Goal: Task Accomplishment & Management: Manage account settings

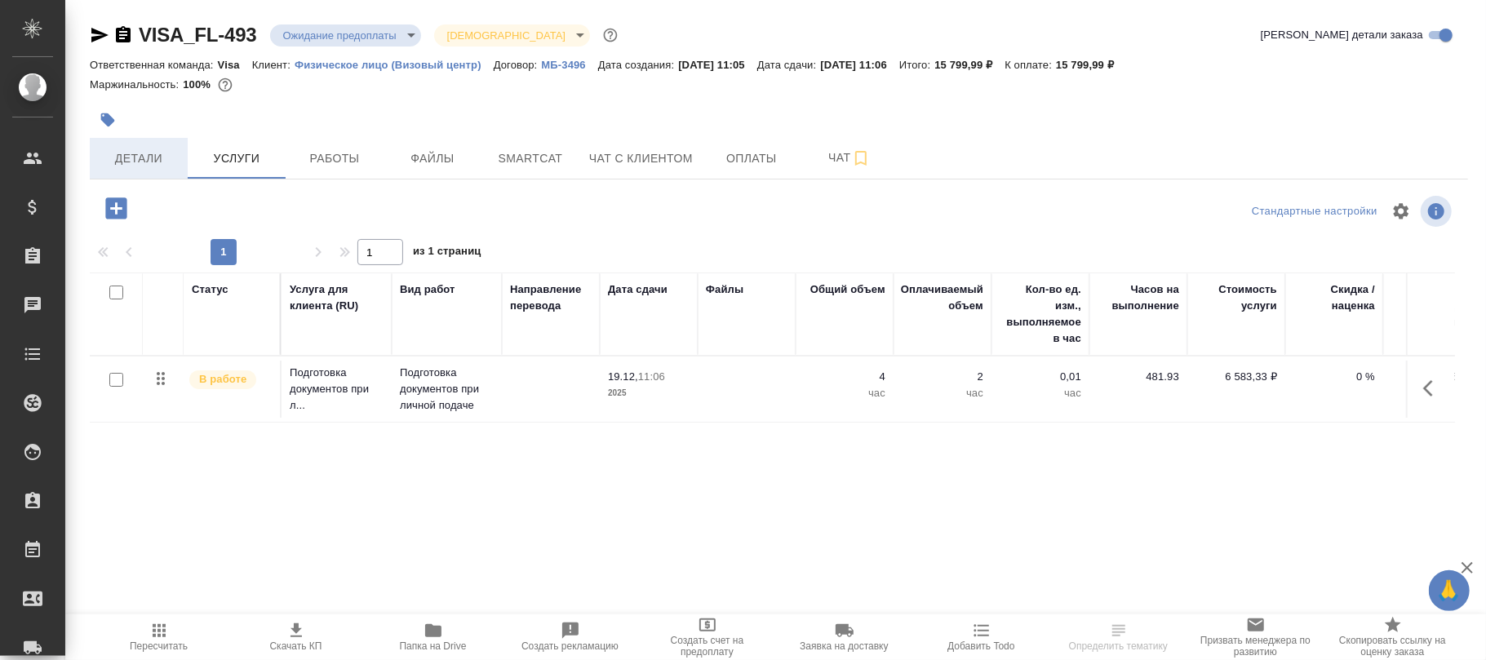
click at [144, 158] on span "Детали" at bounding box center [139, 159] width 78 height 20
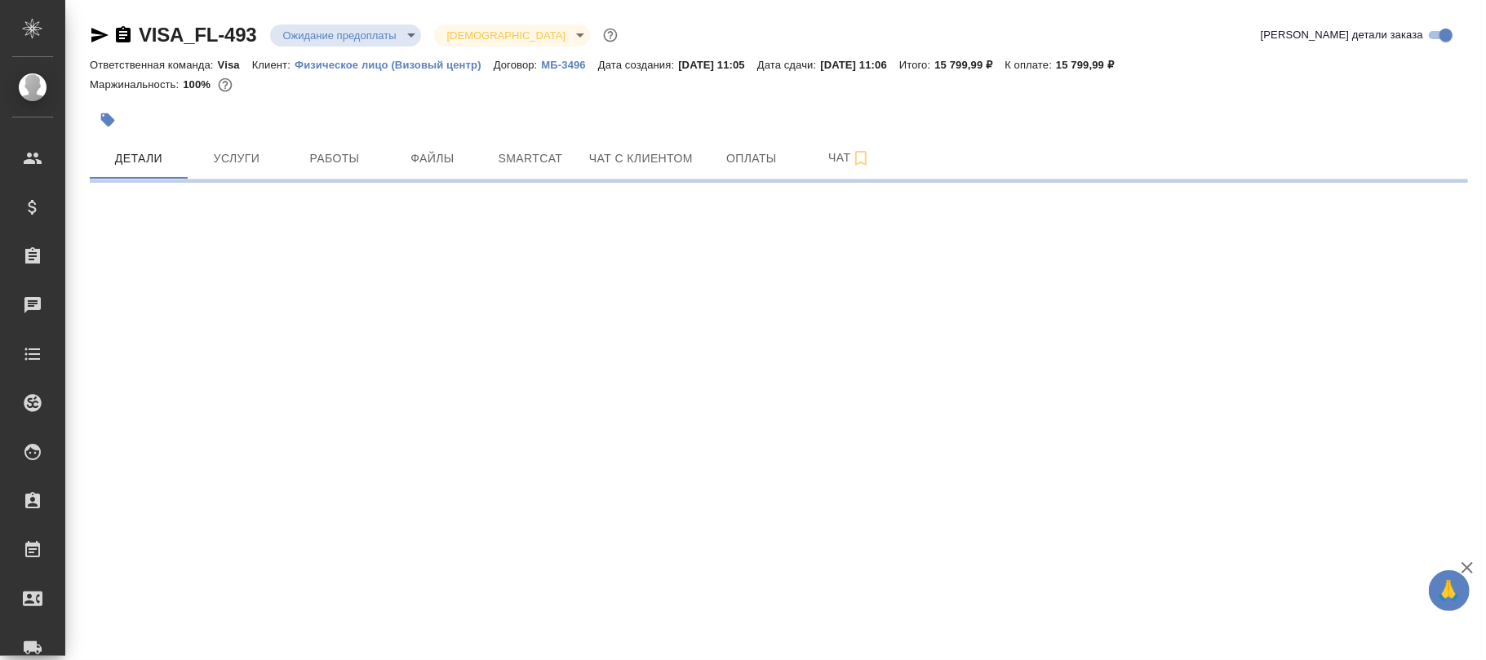
select select "RU"
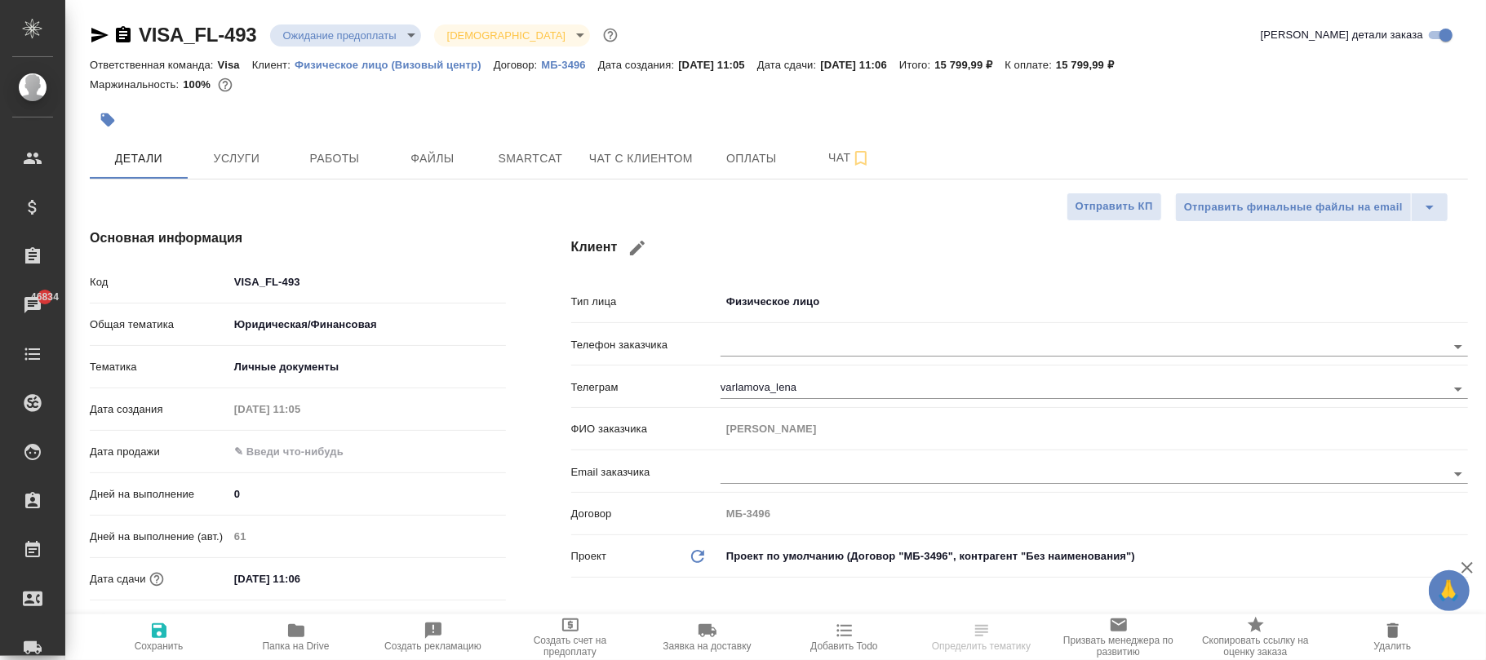
type textarea "x"
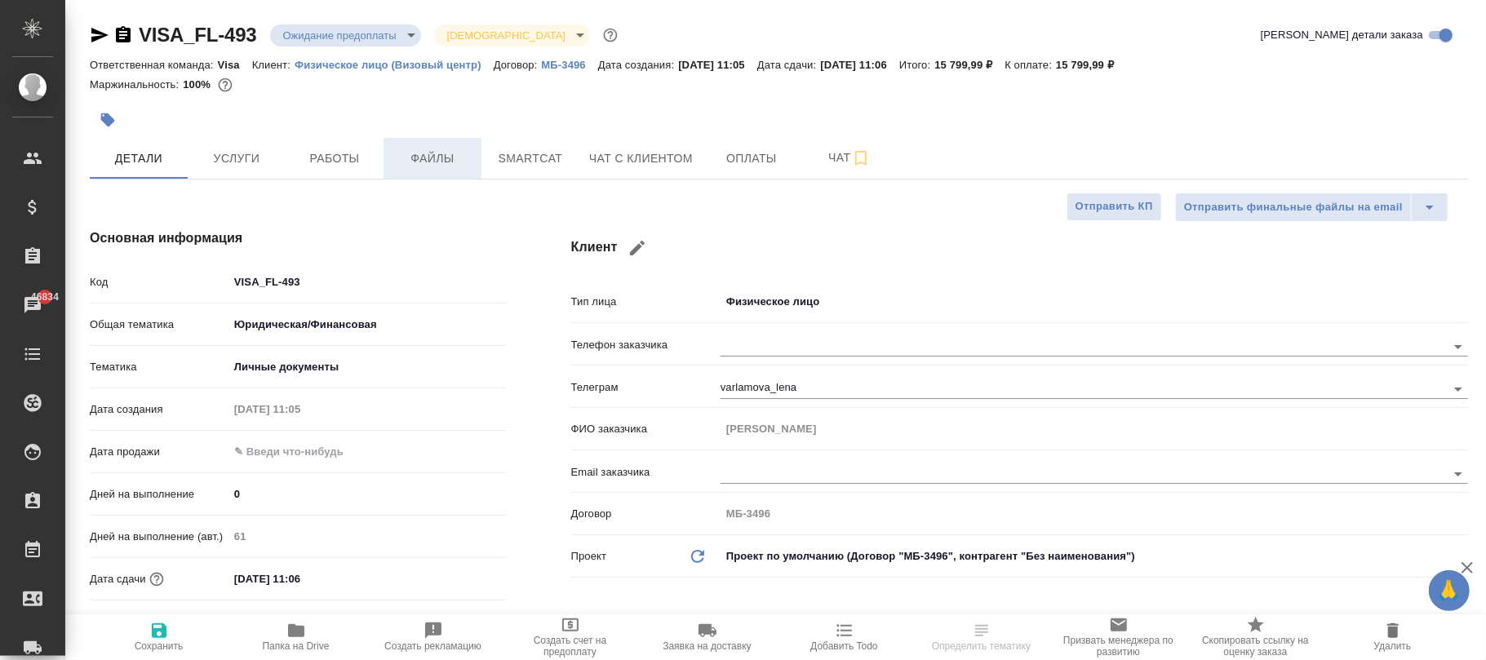
type textarea "x"
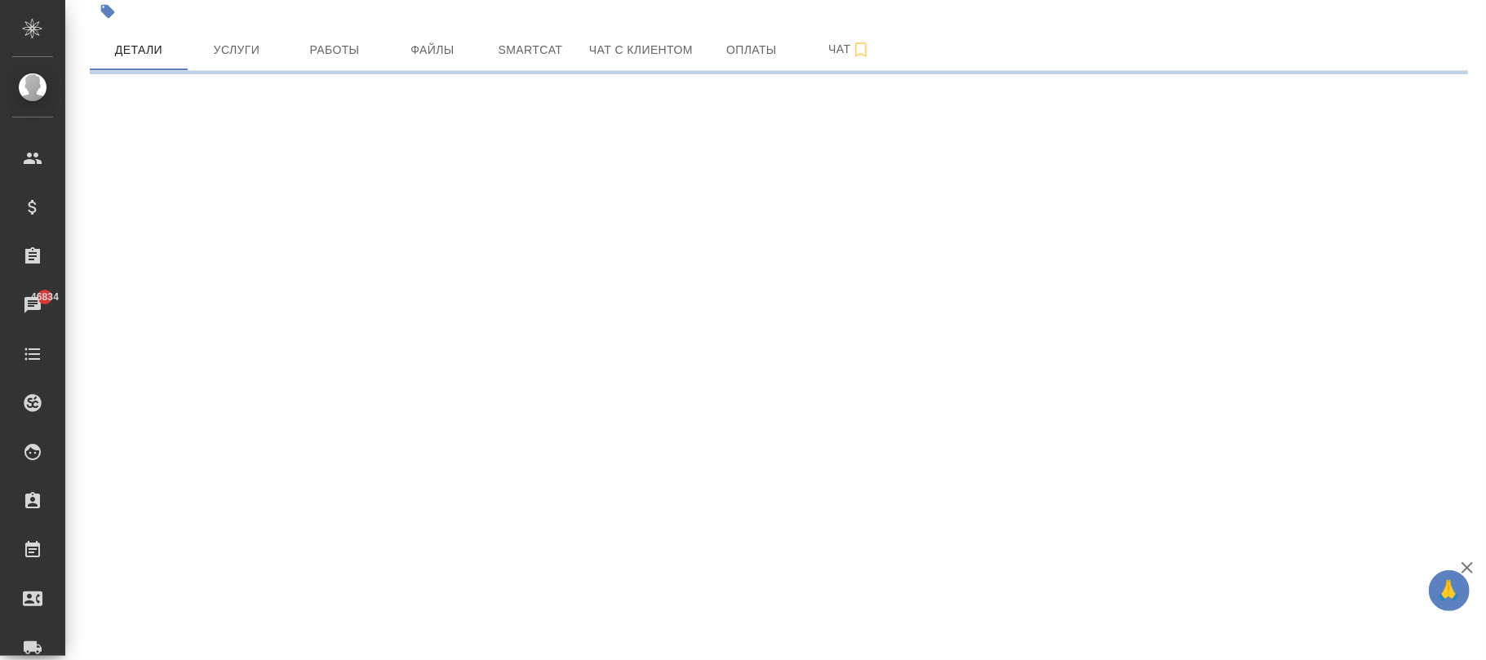
select select "RU"
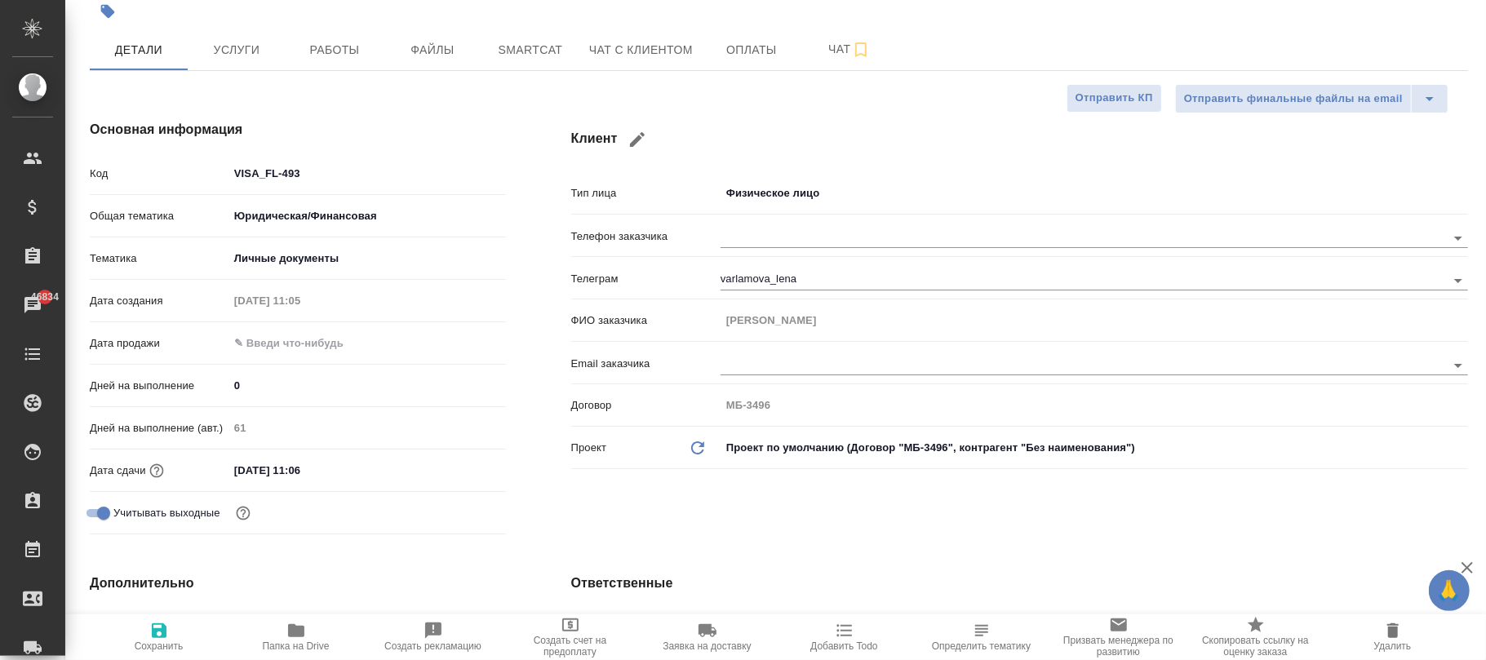
type textarea "x"
drag, startPoint x: 157, startPoint y: 643, endPoint x: 408, endPoint y: 535, distance: 273.5
click at [161, 642] on span "Сохранить" at bounding box center [159, 646] width 49 height 11
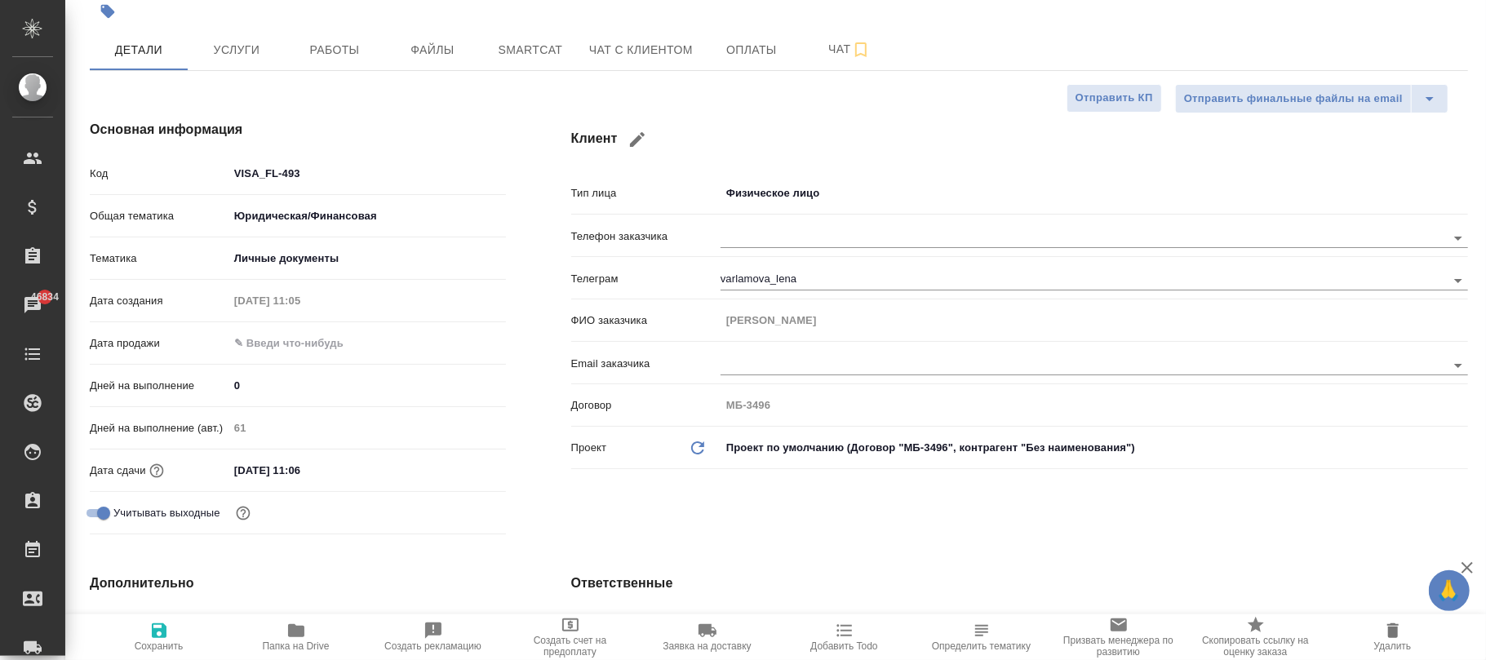
type textarea "x"
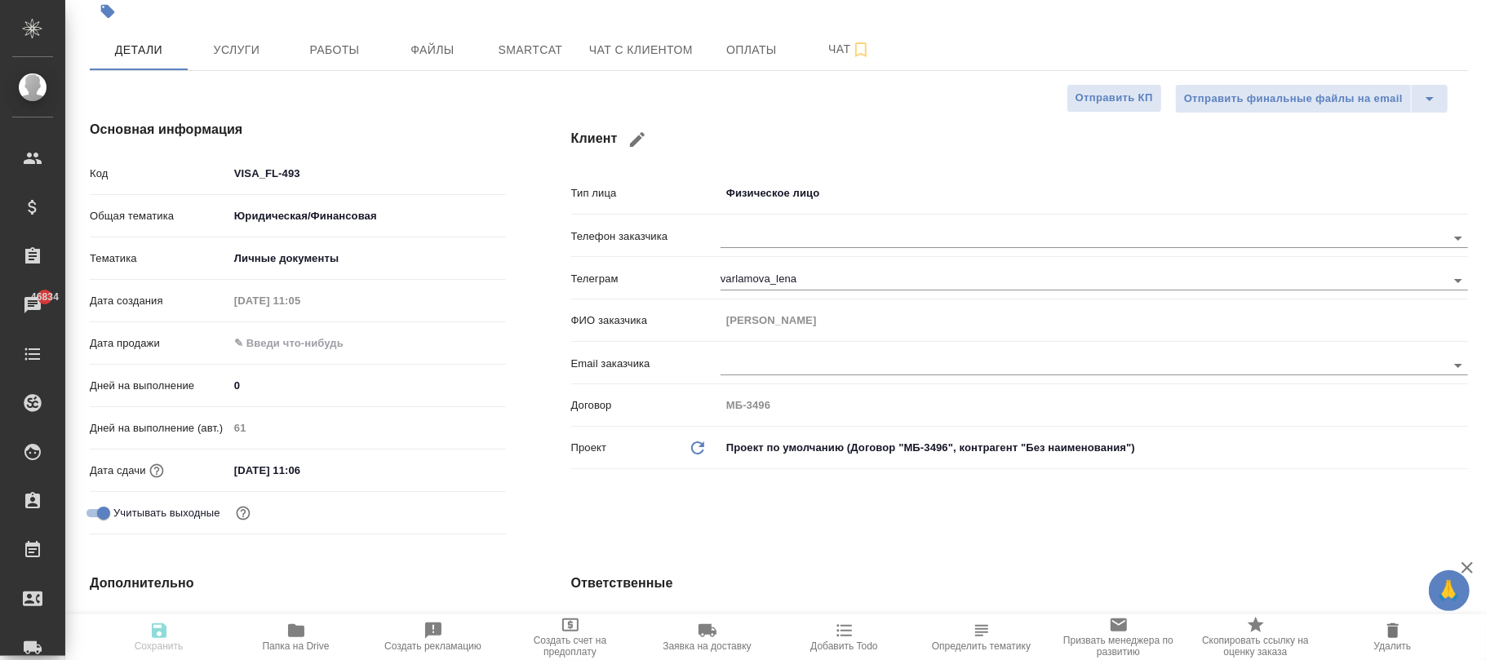
type textarea "x"
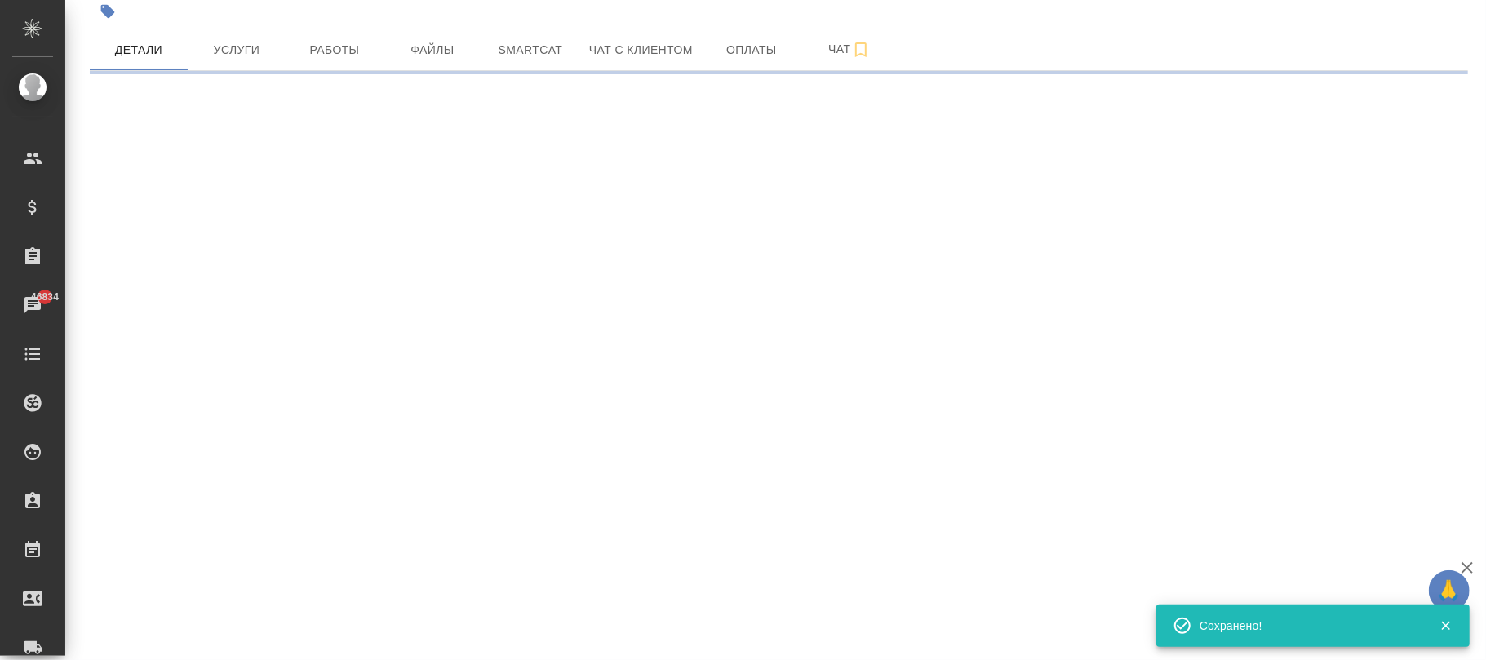
select select "RU"
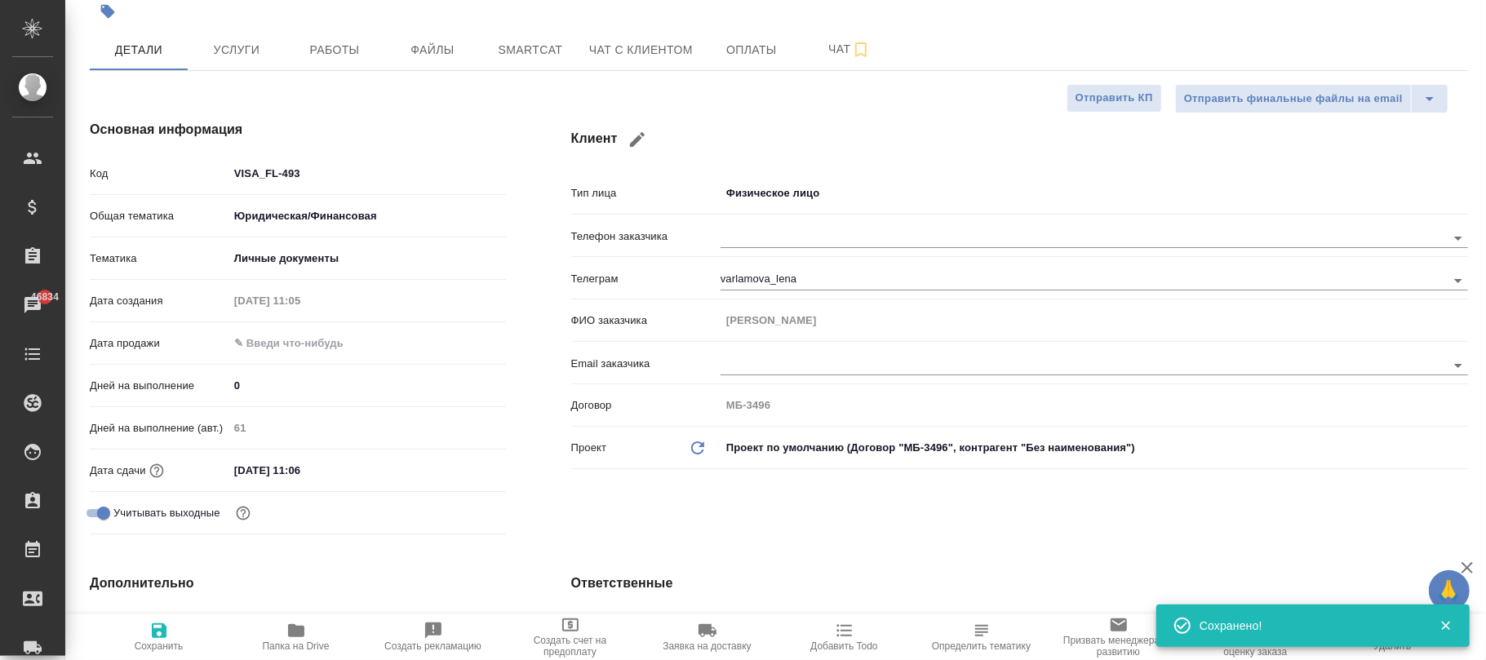
type textarea "x"
click at [357, 480] on input "19.12.2025 11:06" at bounding box center [300, 471] width 143 height 24
type input "19.12.2025 11:0_"
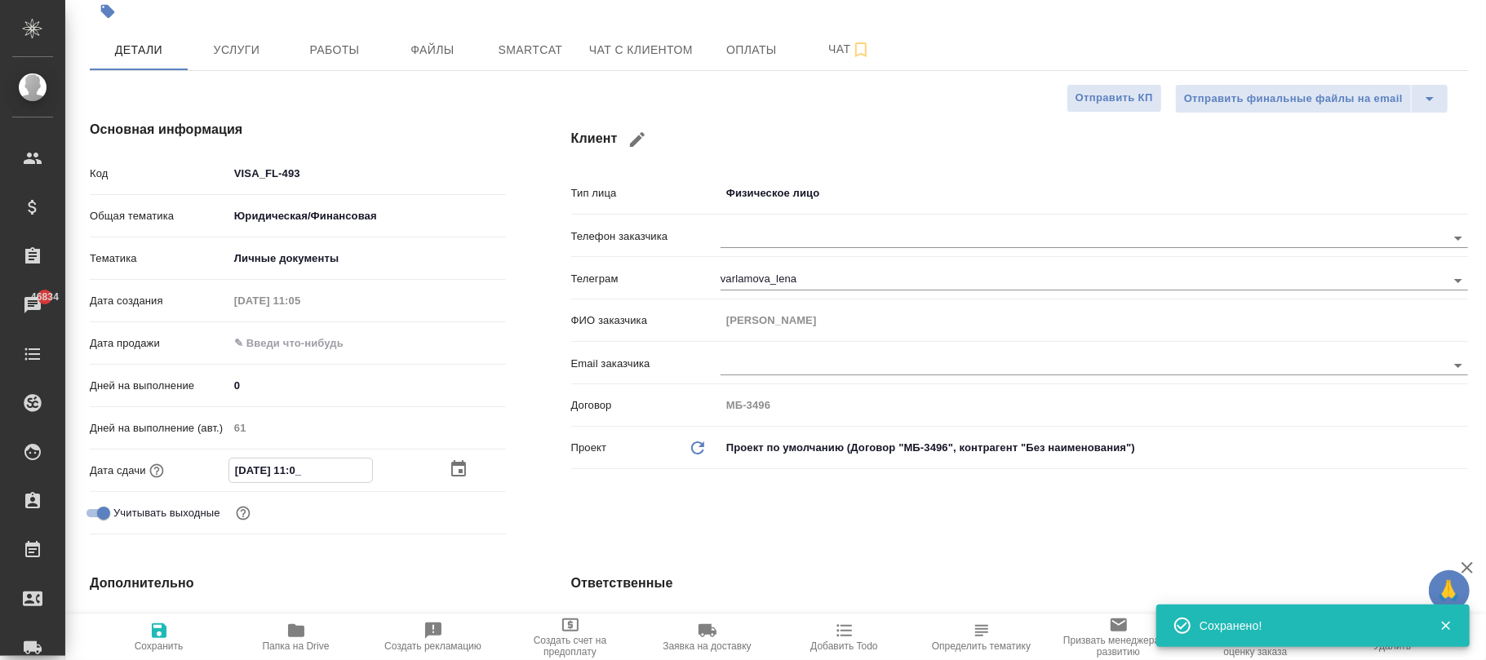
type textarea "x"
type input "19.12.2025 11:05"
type textarea "x"
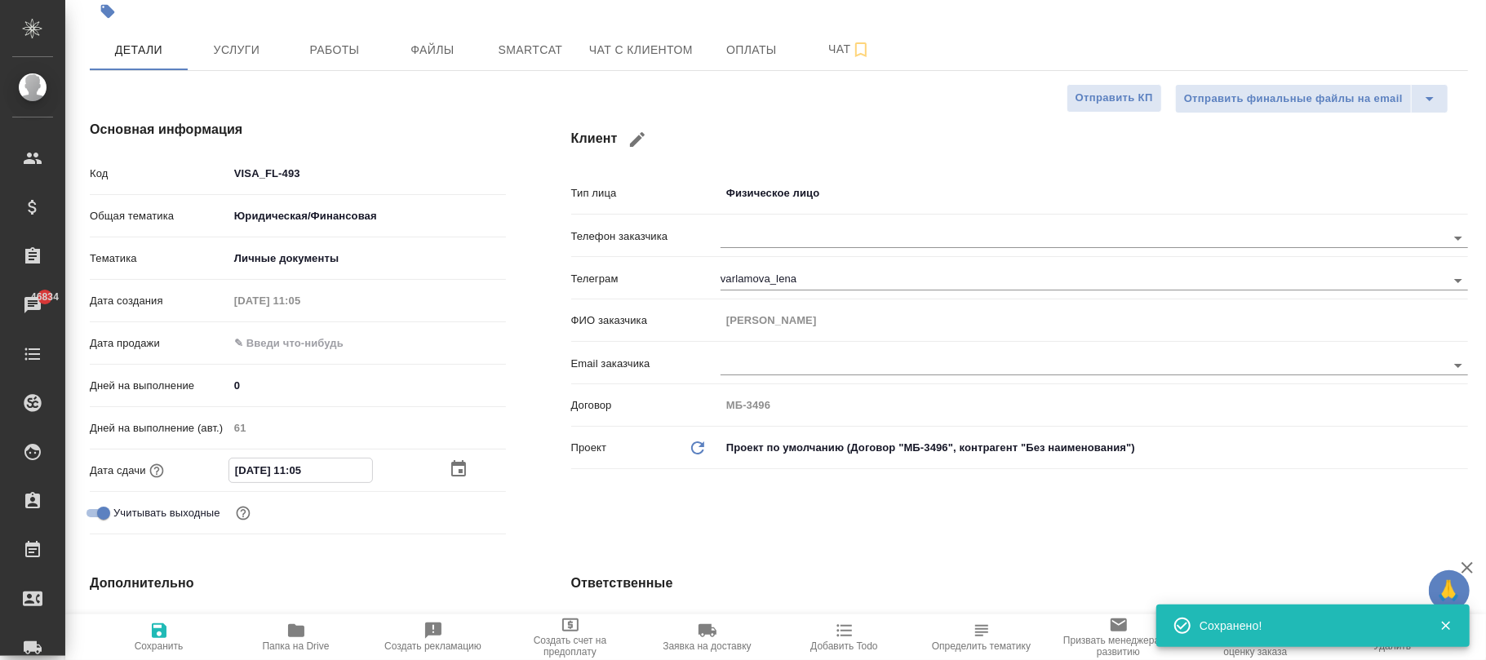
type textarea "x"
type input "19.12.2025 11:05"
drag, startPoint x: 144, startPoint y: 635, endPoint x: 503, endPoint y: 256, distance: 521.4
click at [145, 635] on span "Сохранить" at bounding box center [159, 636] width 118 height 31
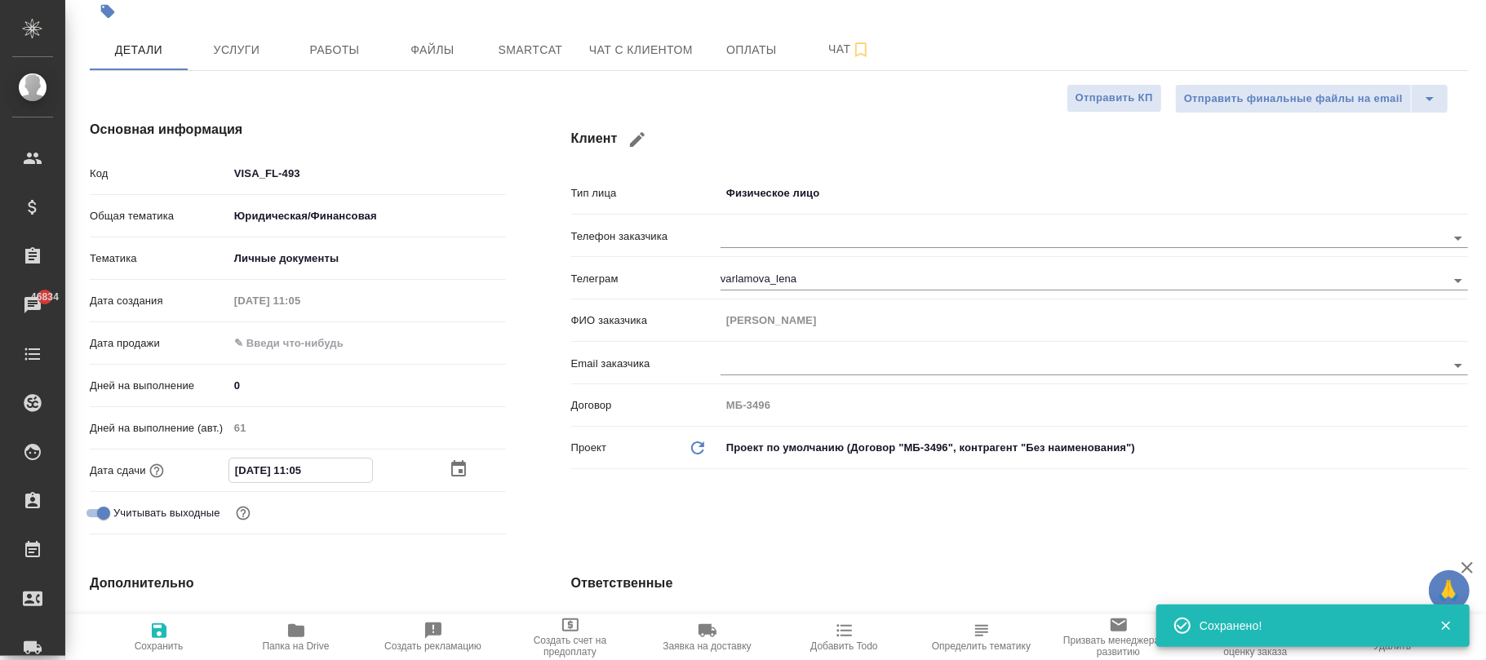
type textarea "x"
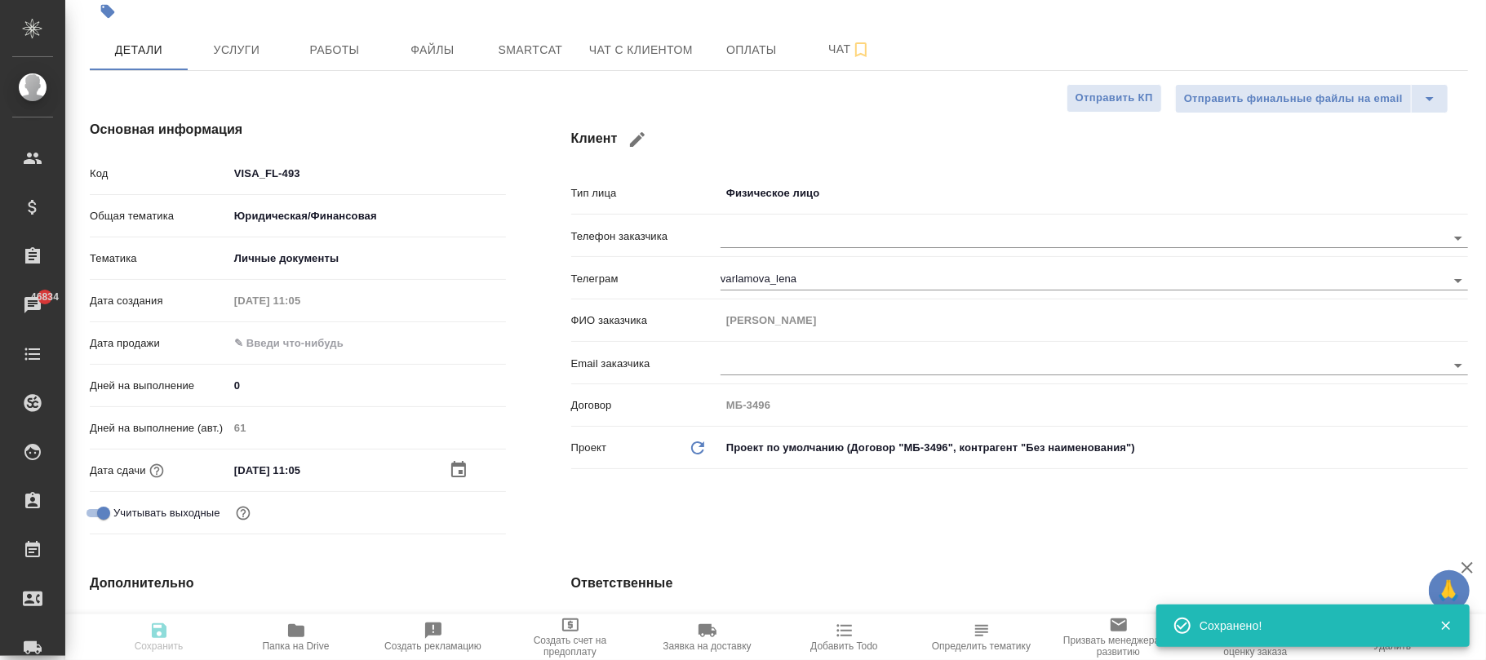
type textarea "x"
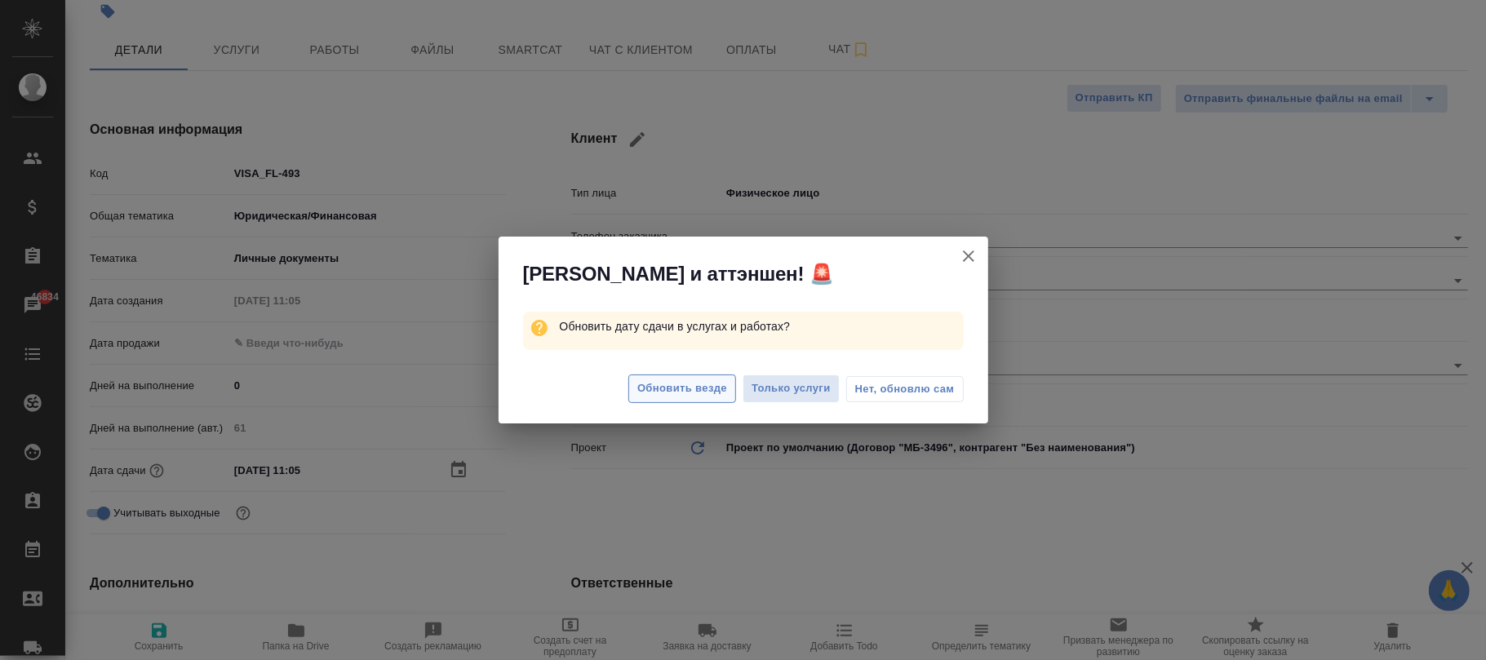
click at [696, 395] on span "Обновить везде" at bounding box center [682, 389] width 90 height 19
type textarea "x"
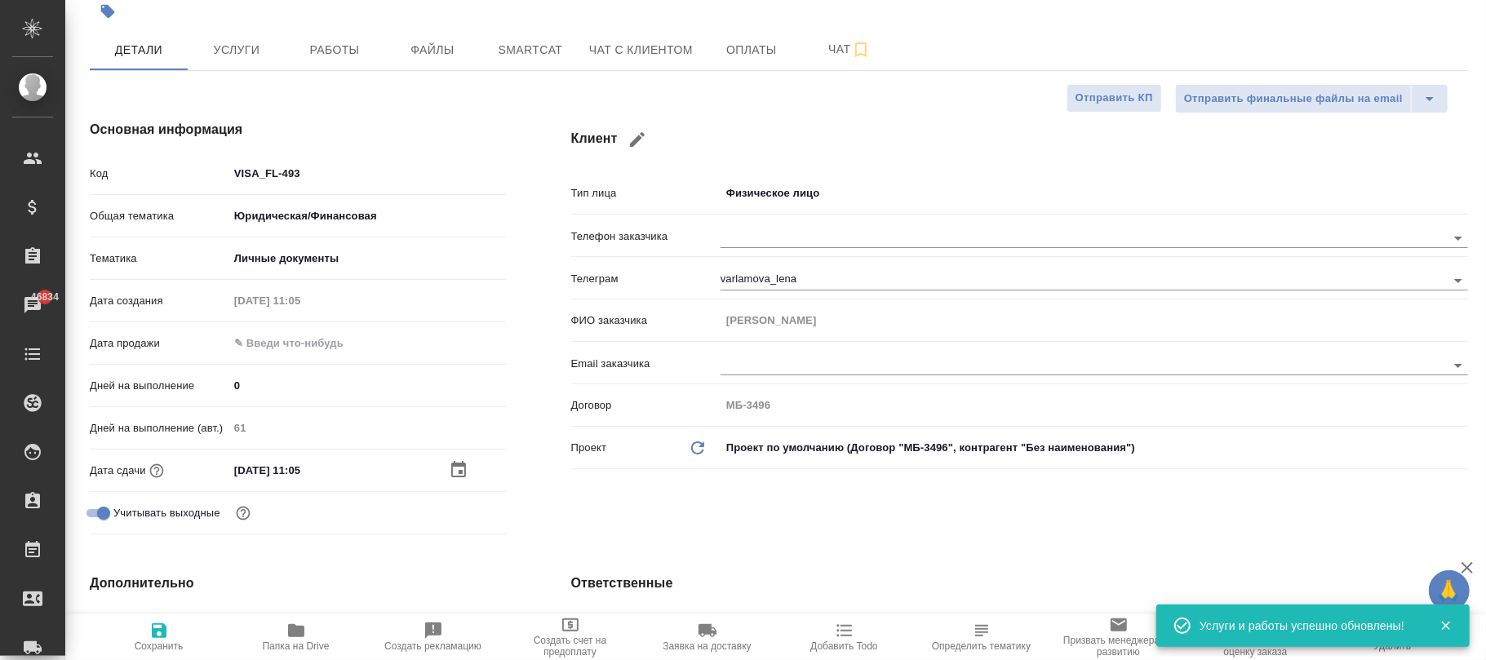
type textarea "x"
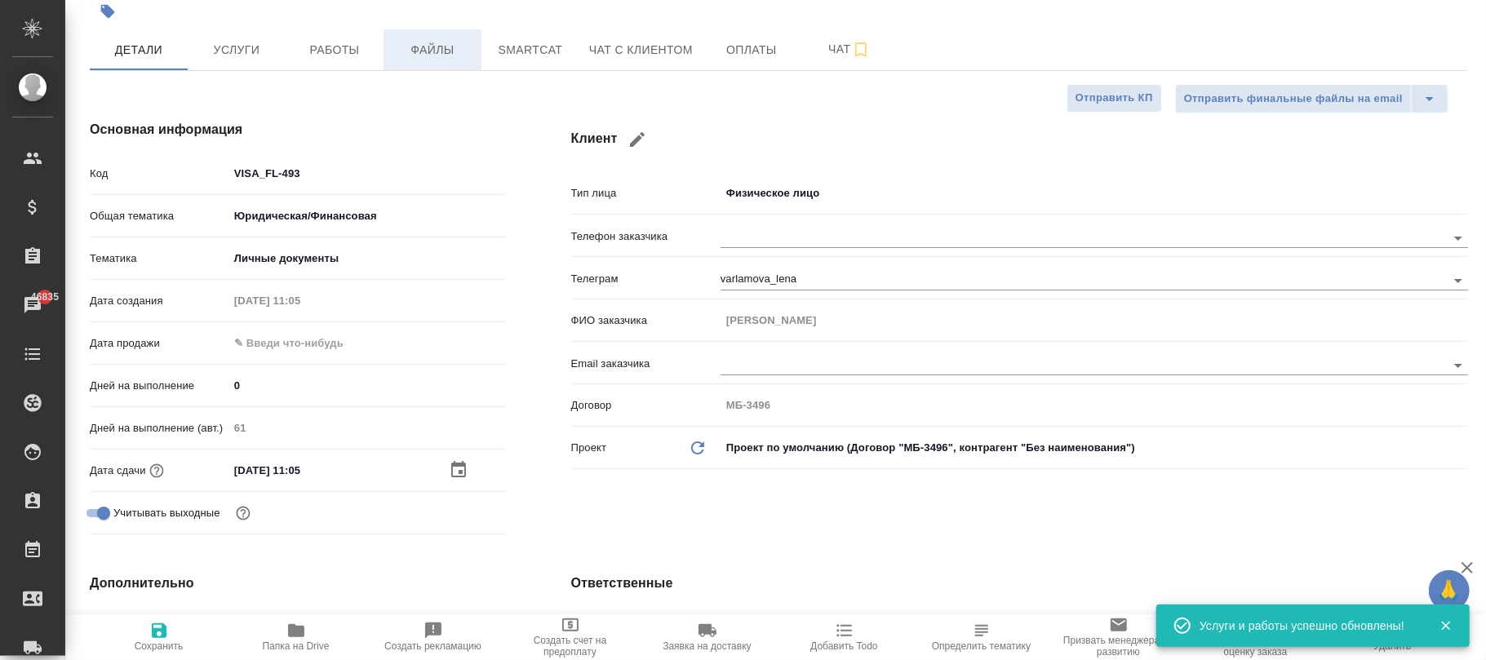
type textarea "x"
click at [161, 638] on icon "button" at bounding box center [159, 631] width 15 height 15
type textarea "x"
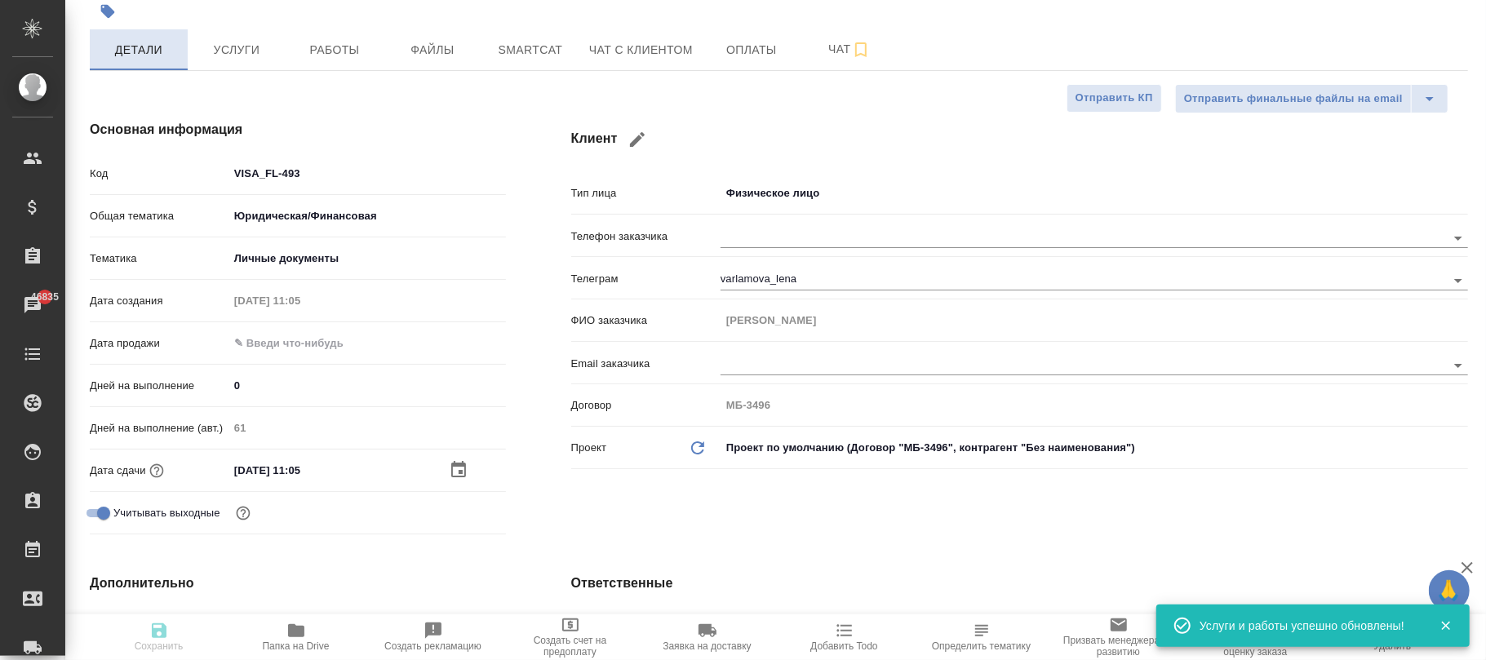
type textarea "x"
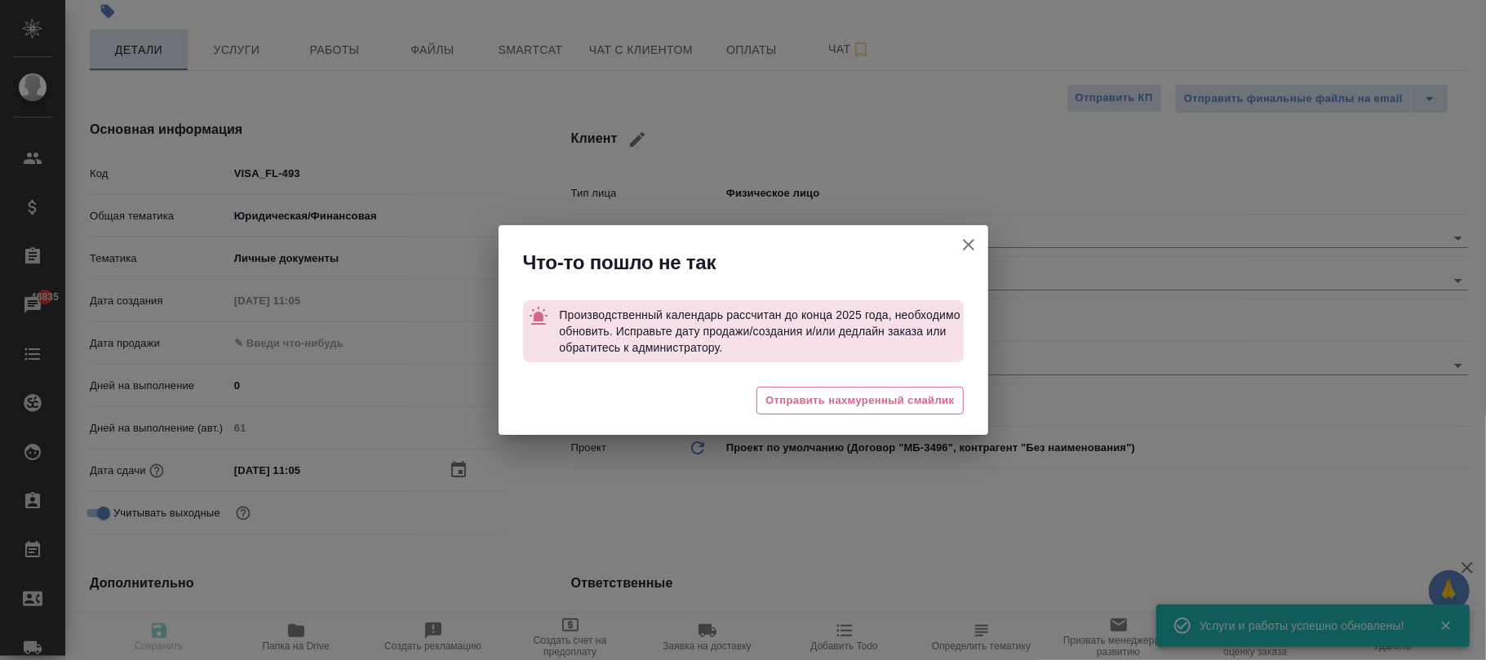
type textarea "x"
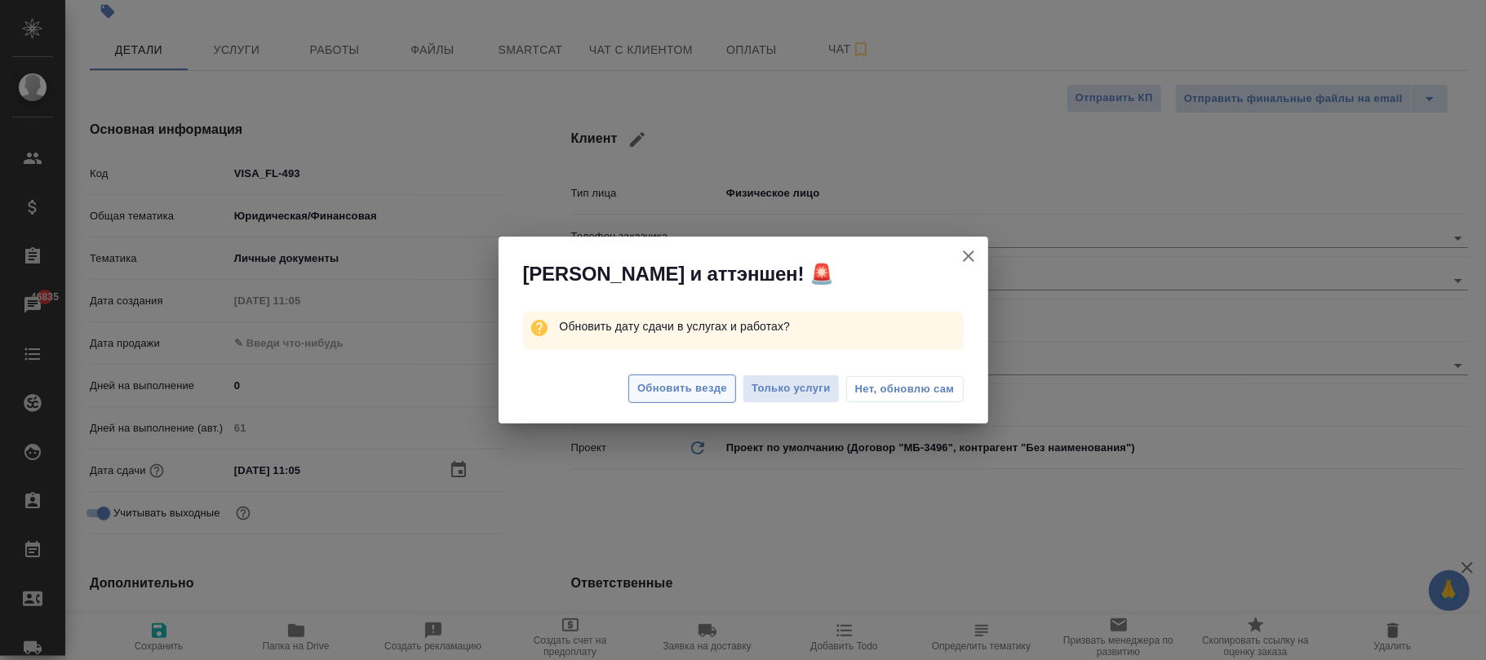
click at [691, 380] on span "Обновить везде" at bounding box center [682, 389] width 90 height 19
type textarea "x"
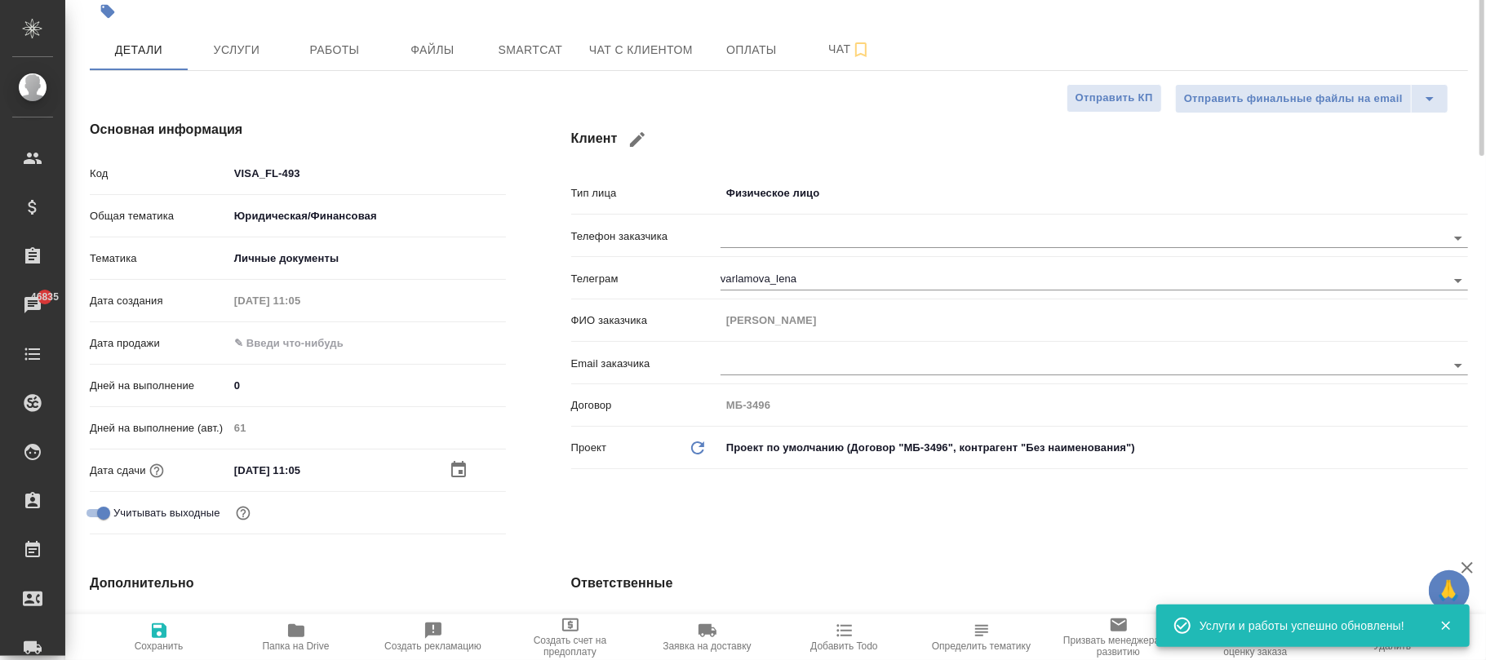
scroll to position [0, 0]
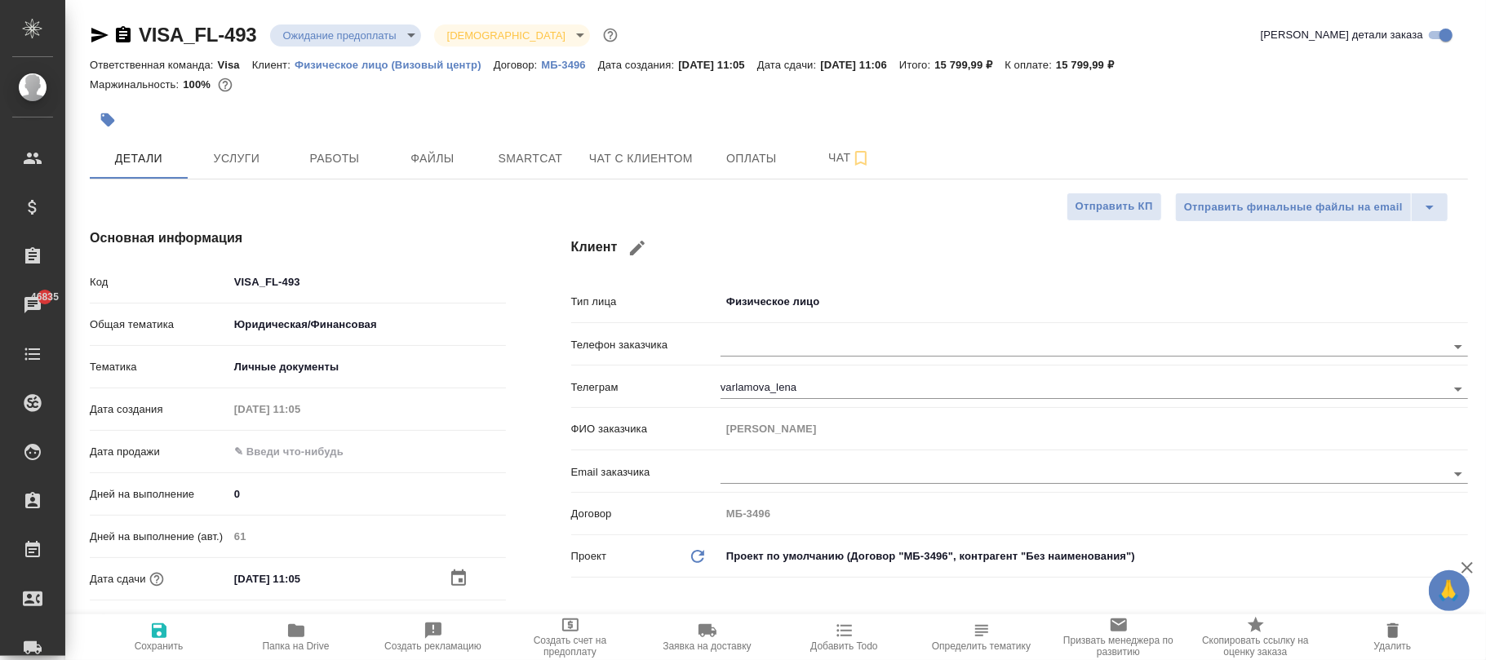
click at [158, 631] on icon "button" at bounding box center [159, 631] width 15 height 15
type textarea "x"
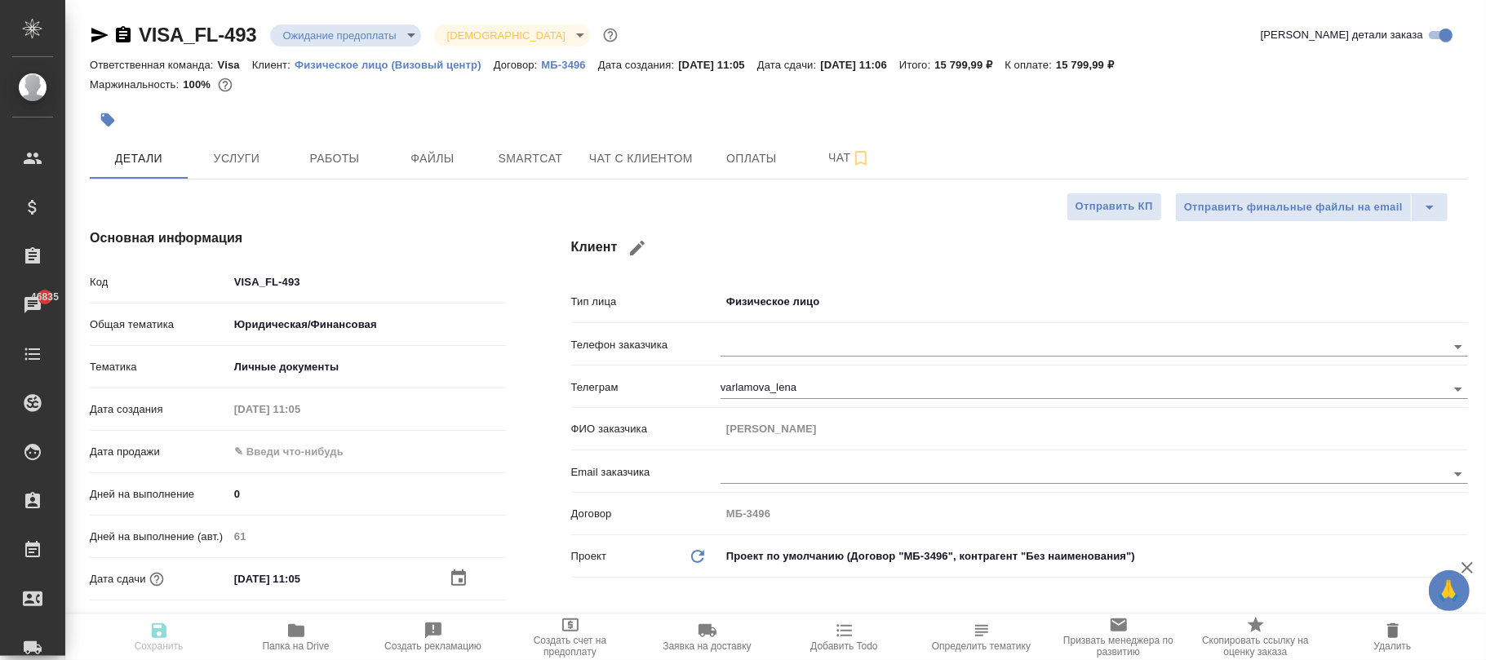
type textarea "x"
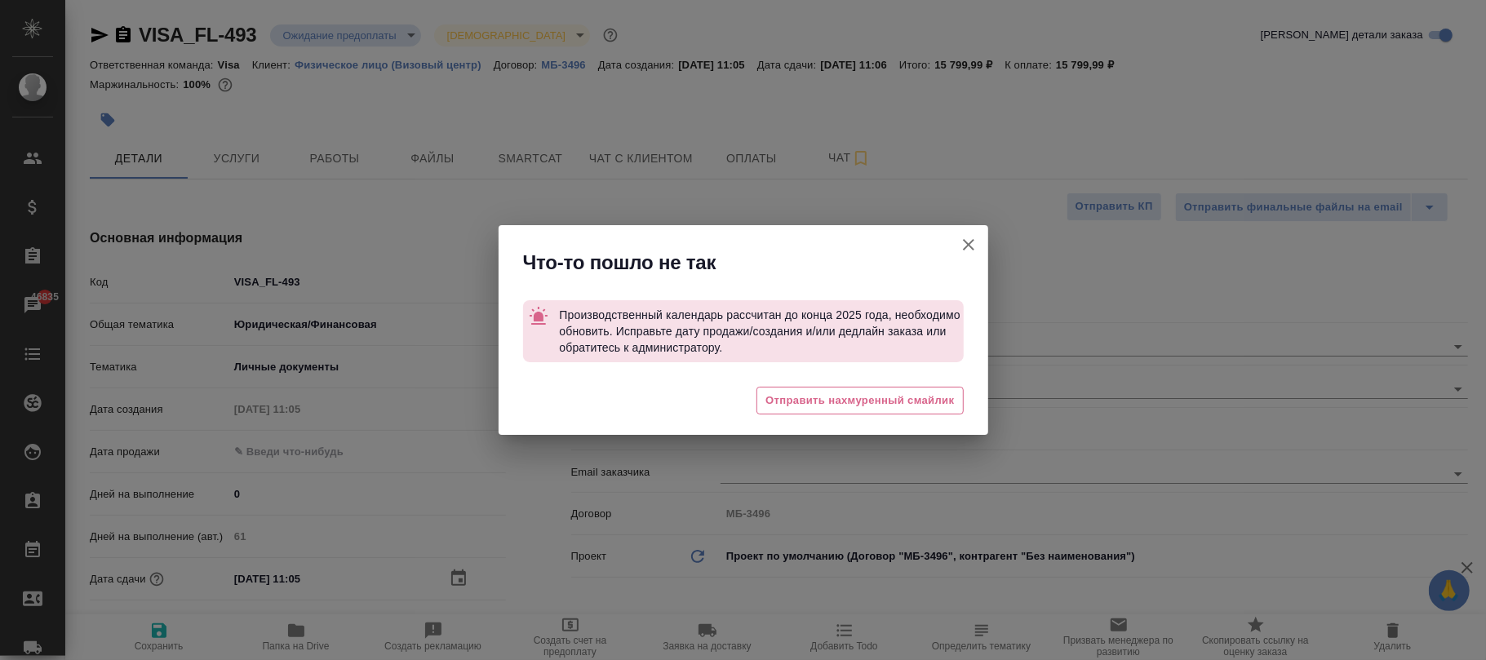
type textarea "x"
drag, startPoint x: 967, startPoint y: 252, endPoint x: 666, endPoint y: 37, distance: 370.3
click at [965, 256] on button "Клиент не указал номер" at bounding box center [968, 244] width 39 height 39
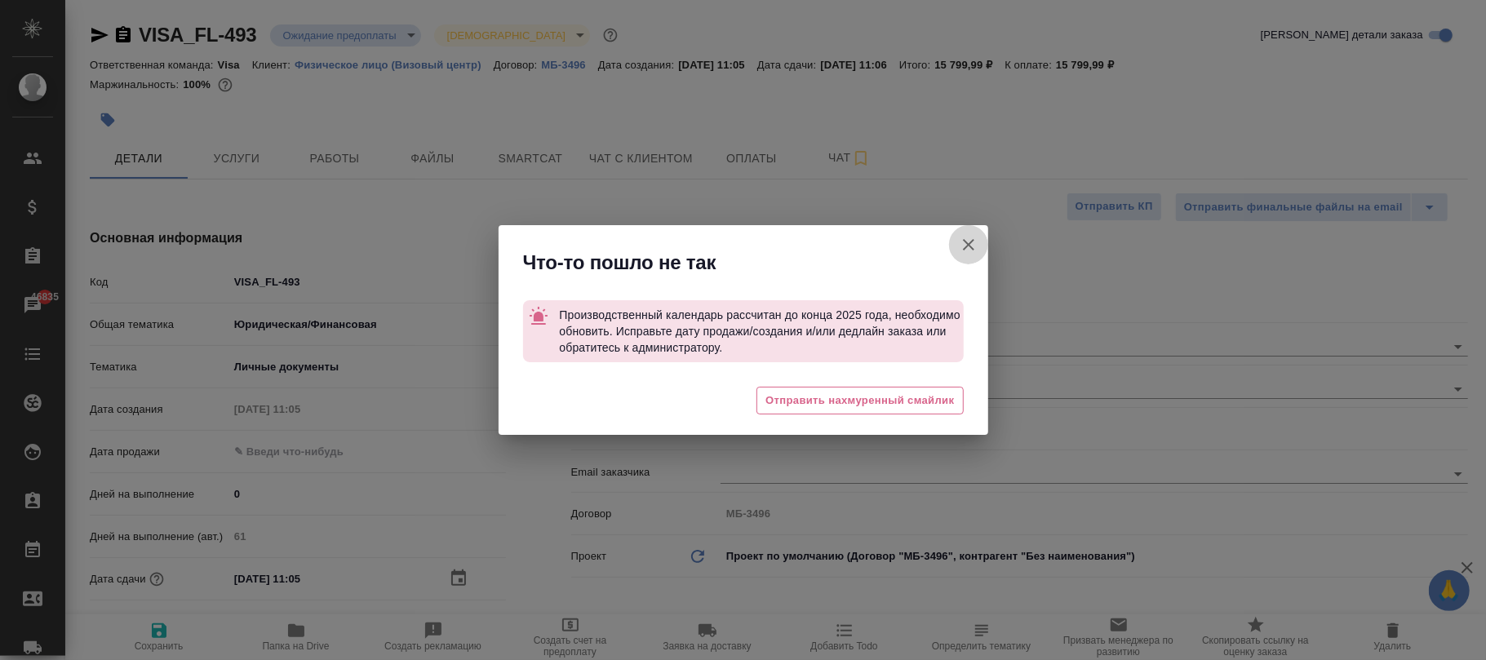
type textarea "x"
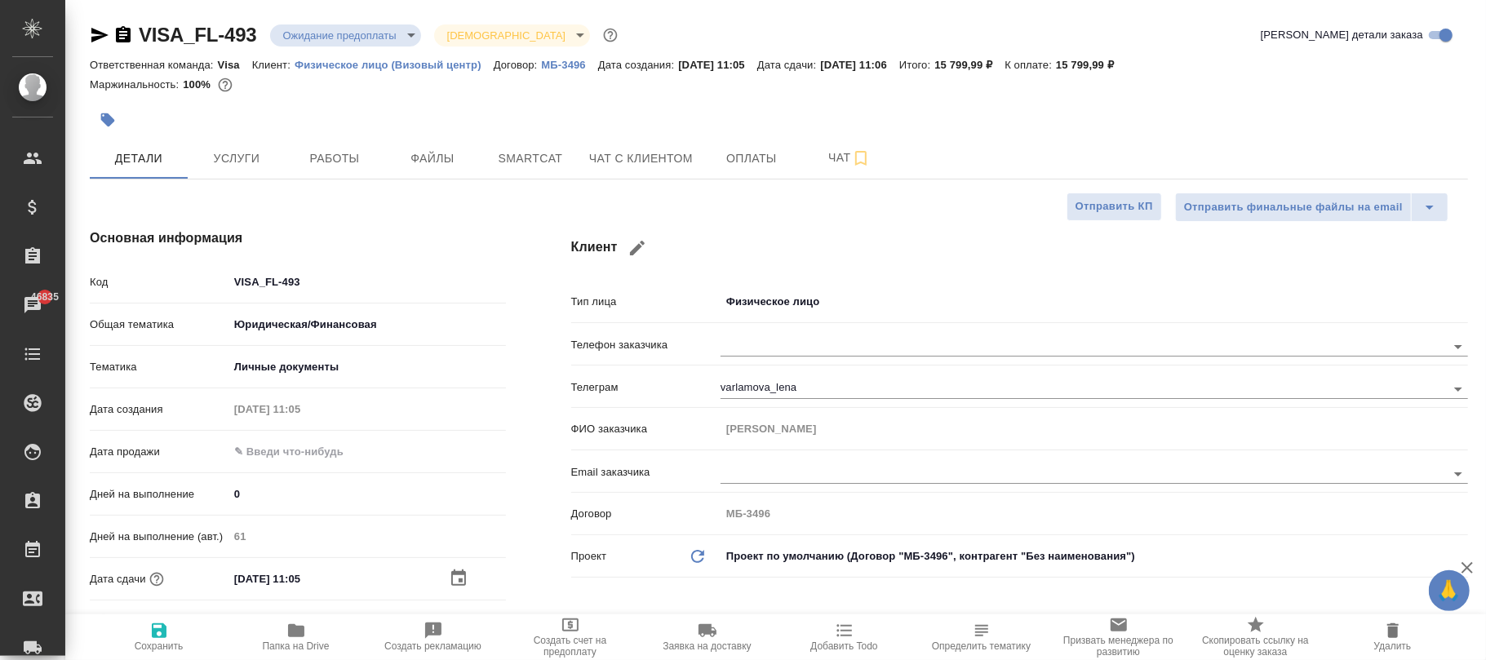
type textarea "x"
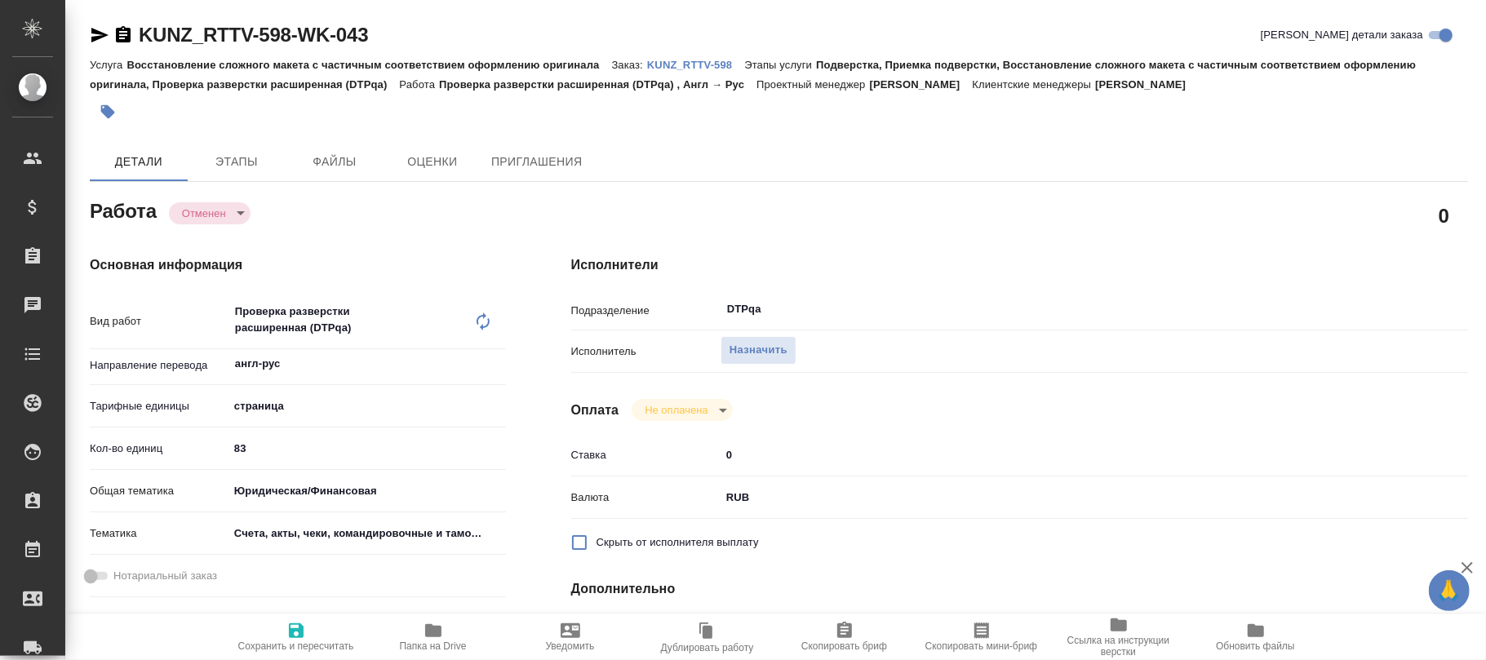
type textarea "x"
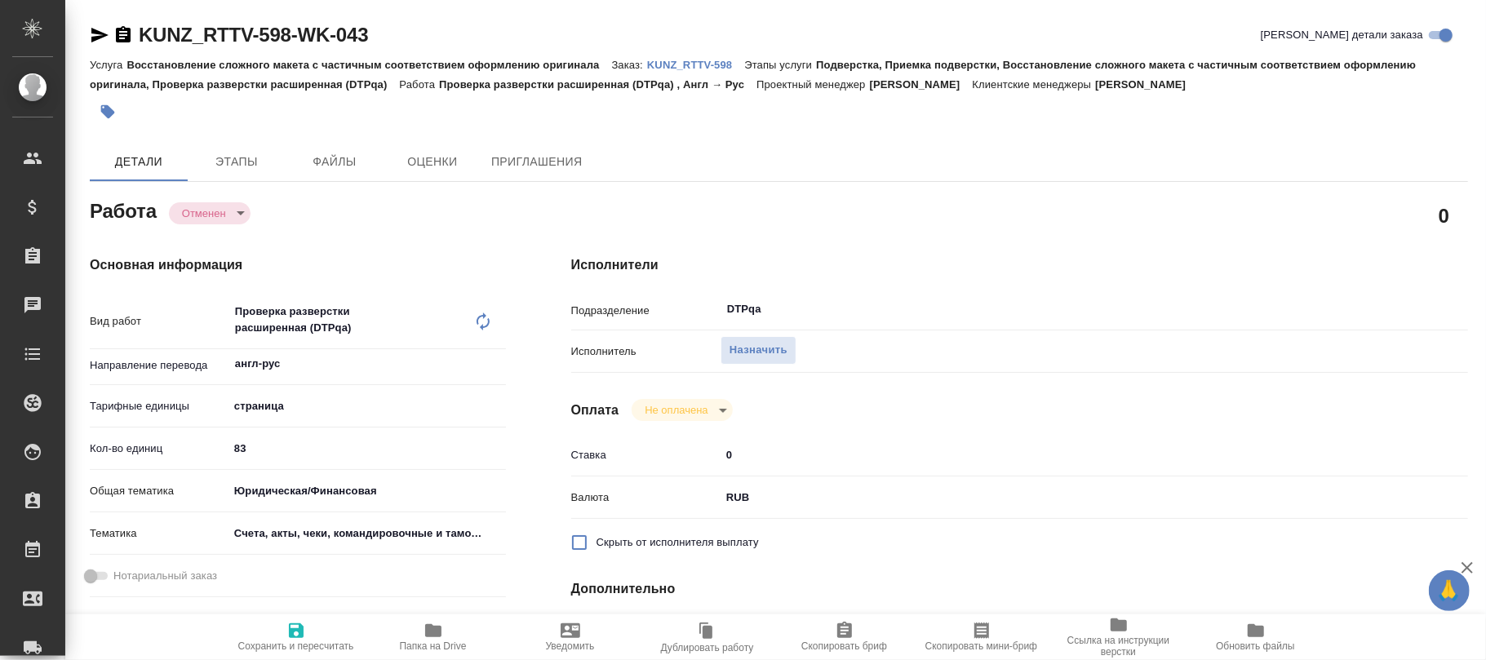
type textarea "x"
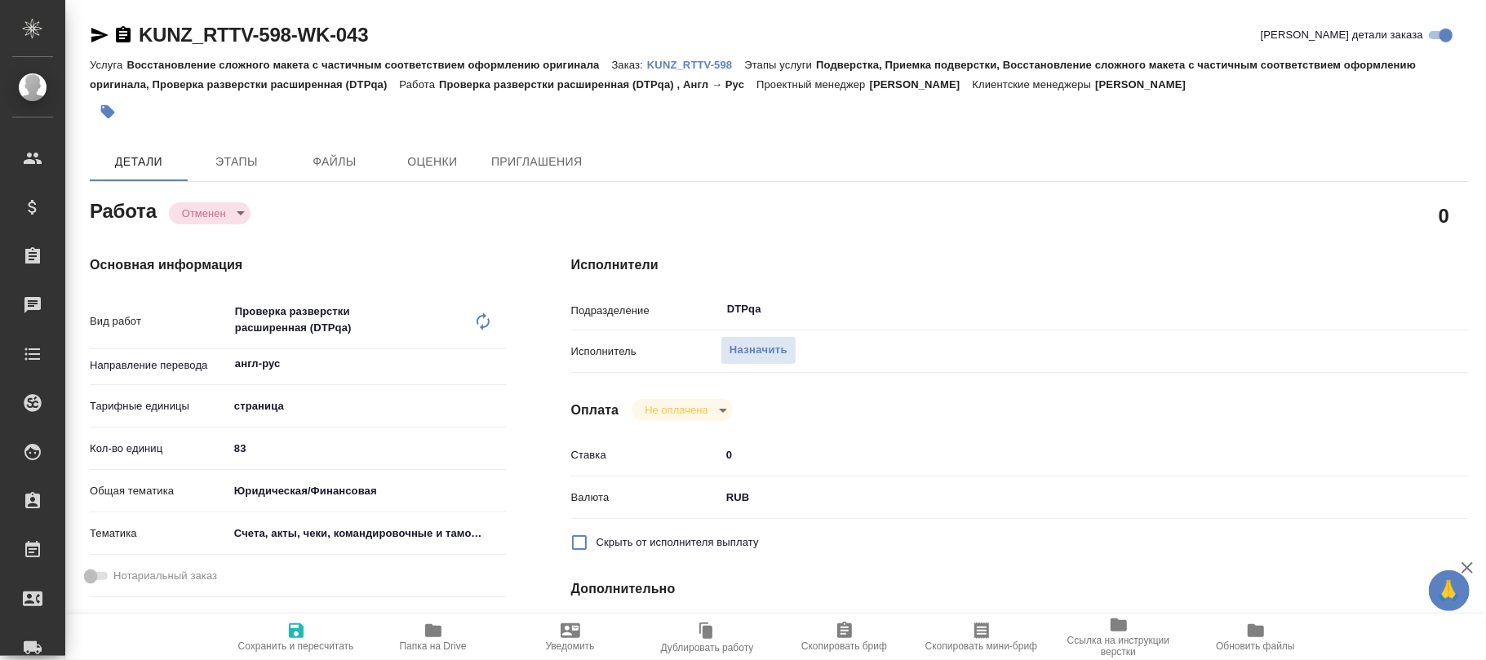
type textarea "x"
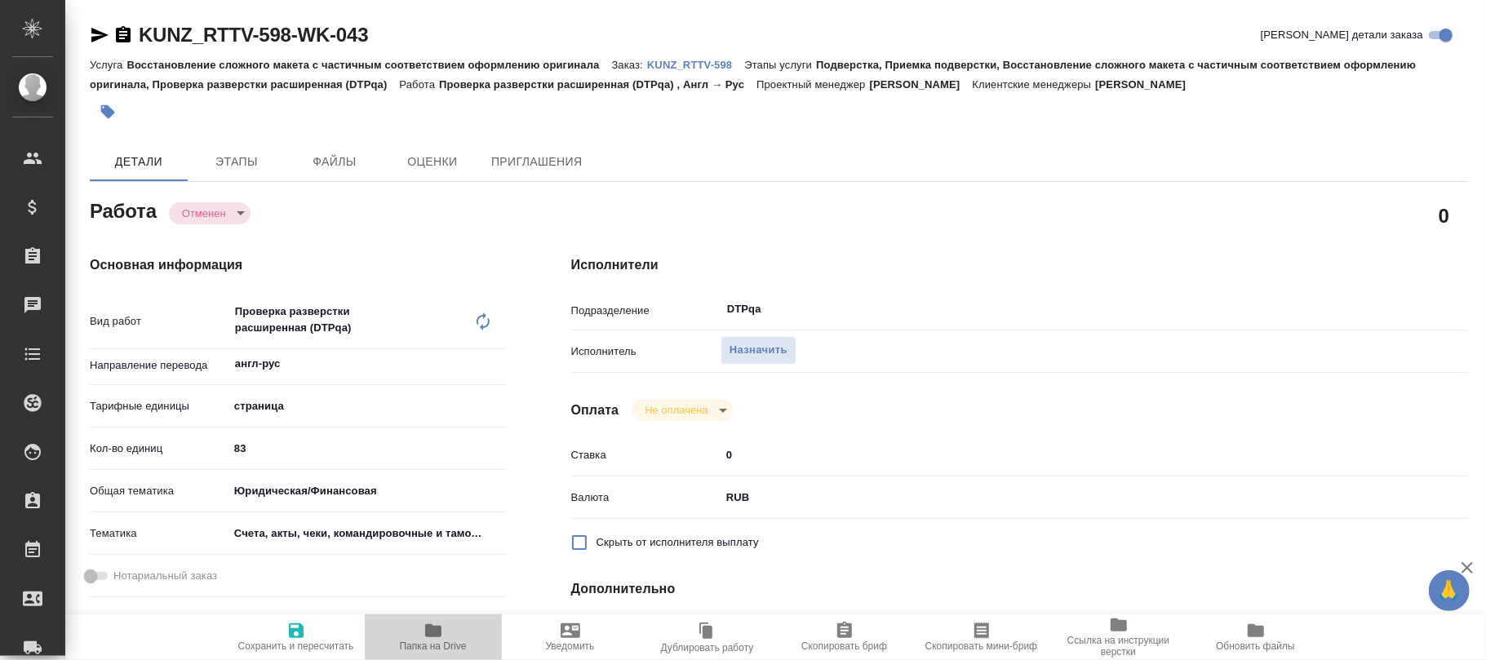
click at [432, 633] on icon "button" at bounding box center [433, 630] width 16 height 13
type textarea "x"
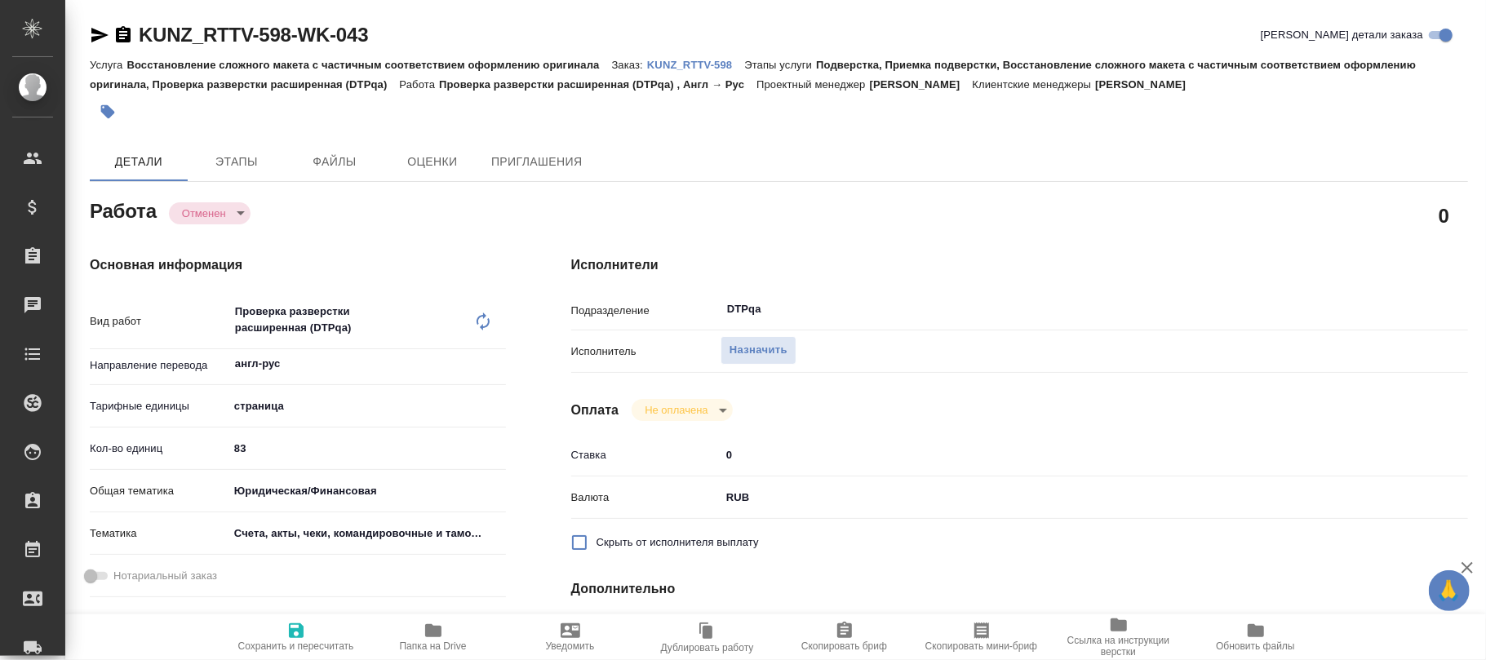
type textarea "x"
